Goal: Information Seeking & Learning: Learn about a topic

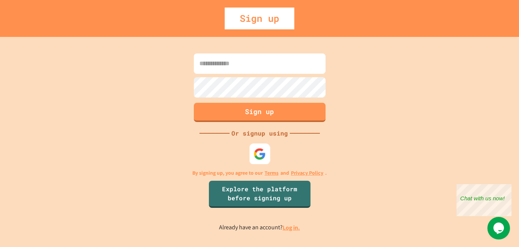
click at [262, 155] on img at bounding box center [260, 154] width 12 height 12
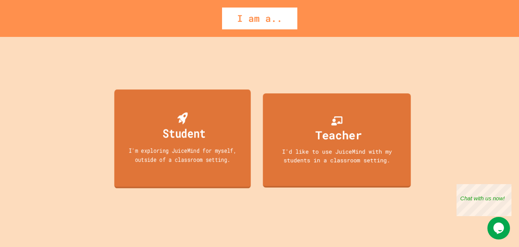
click at [229, 126] on div "Student I'm exploring JuiceMind for myself, outside of a classroom setting." at bounding box center [182, 139] width 137 height 99
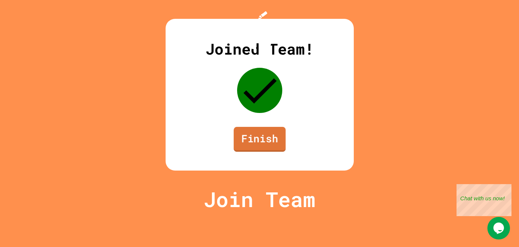
click at [259, 152] on link "Finish" at bounding box center [260, 139] width 52 height 25
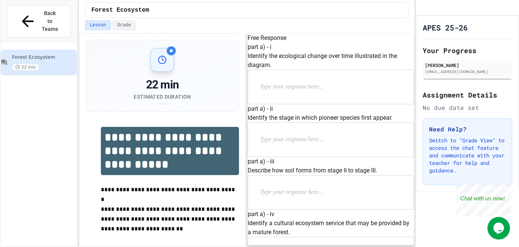
click at [301, 70] on p "Identify the ecological change over time illustrated in the diagram." at bounding box center [331, 61] width 167 height 18
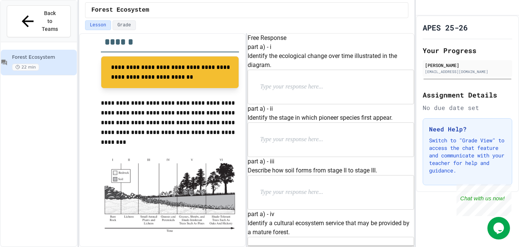
scroll to position [9, 0]
click at [304, 150] on div "part a) - ii Identify the stage in which pioneer species first appear." at bounding box center [331, 130] width 167 height 53
click at [304, 122] on p "Identify the stage in which pioneer species first appear." at bounding box center [331, 117] width 167 height 9
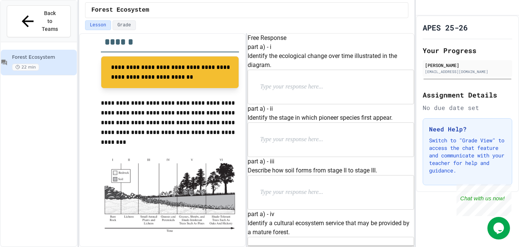
click at [304, 122] on p "Identify the stage in which pioneer species first appear." at bounding box center [331, 117] width 167 height 9
click at [309, 157] on div at bounding box center [331, 140] width 166 height 34
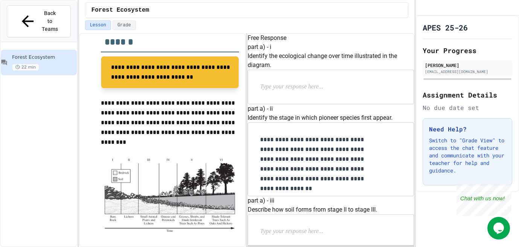
scroll to position [144, 0]
click at [310, 196] on div "part a) - iii Describe how soil forms from stage II to stage III." at bounding box center [331, 222] width 167 height 53
click at [307, 205] on p "Describe how soil forms from stage II to stage III." at bounding box center [331, 209] width 167 height 9
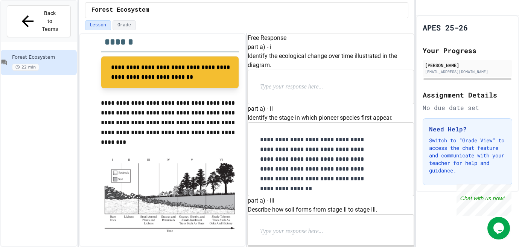
click at [310, 227] on p at bounding box center [309, 232] width 98 height 10
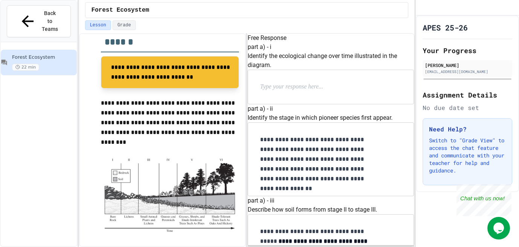
scroll to position [168, 0]
click at [293, 238] on strong "**********" at bounding box center [314, 251] width 109 height 26
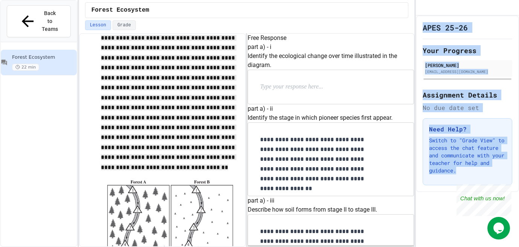
scroll to position [559, 0]
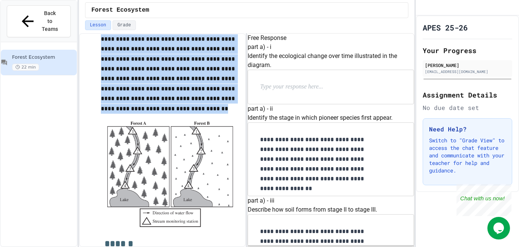
drag, startPoint x: 106, startPoint y: 96, endPoint x: 217, endPoint y: 111, distance: 111.3
click at [217, 111] on p "**********" at bounding box center [170, 32] width 139 height 157
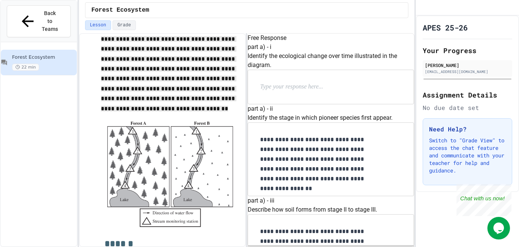
scroll to position [769, 0]
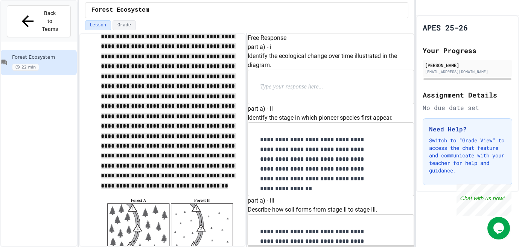
scroll to position [456, 0]
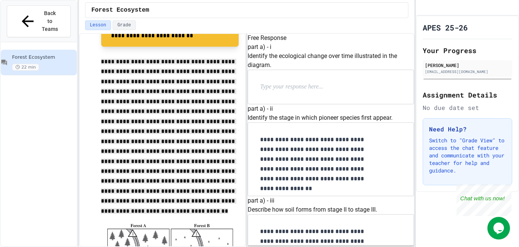
scroll to position [1029, 0]
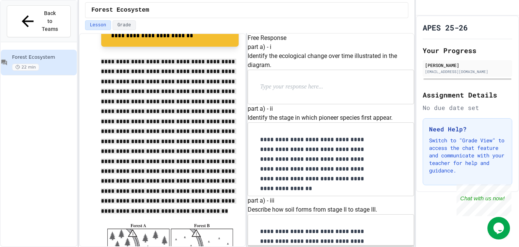
scroll to position [1153, 0]
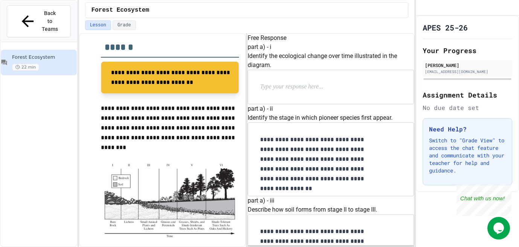
scroll to position [235, 0]
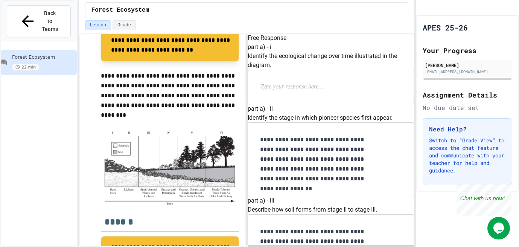
click at [181, 99] on p "**********" at bounding box center [170, 95] width 139 height 49
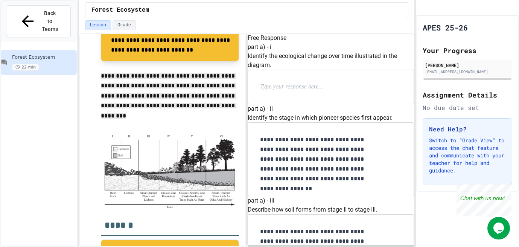
click at [331, 70] on p "Identify the ecological change over time illustrated in the diagram." at bounding box center [331, 61] width 167 height 18
click at [311, 98] on div at bounding box center [331, 87] width 166 height 34
click at [310, 92] on p at bounding box center [309, 87] width 98 height 10
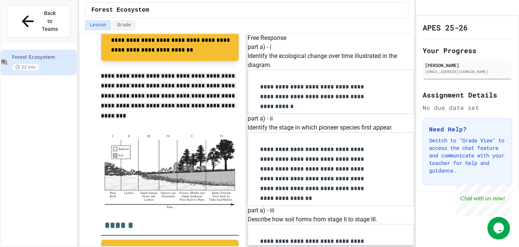
scroll to position [1240, 0]
click at [508, 189] on div "Close" at bounding box center [506, 188] width 9 height 9
